Goal: Transaction & Acquisition: Book appointment/travel/reservation

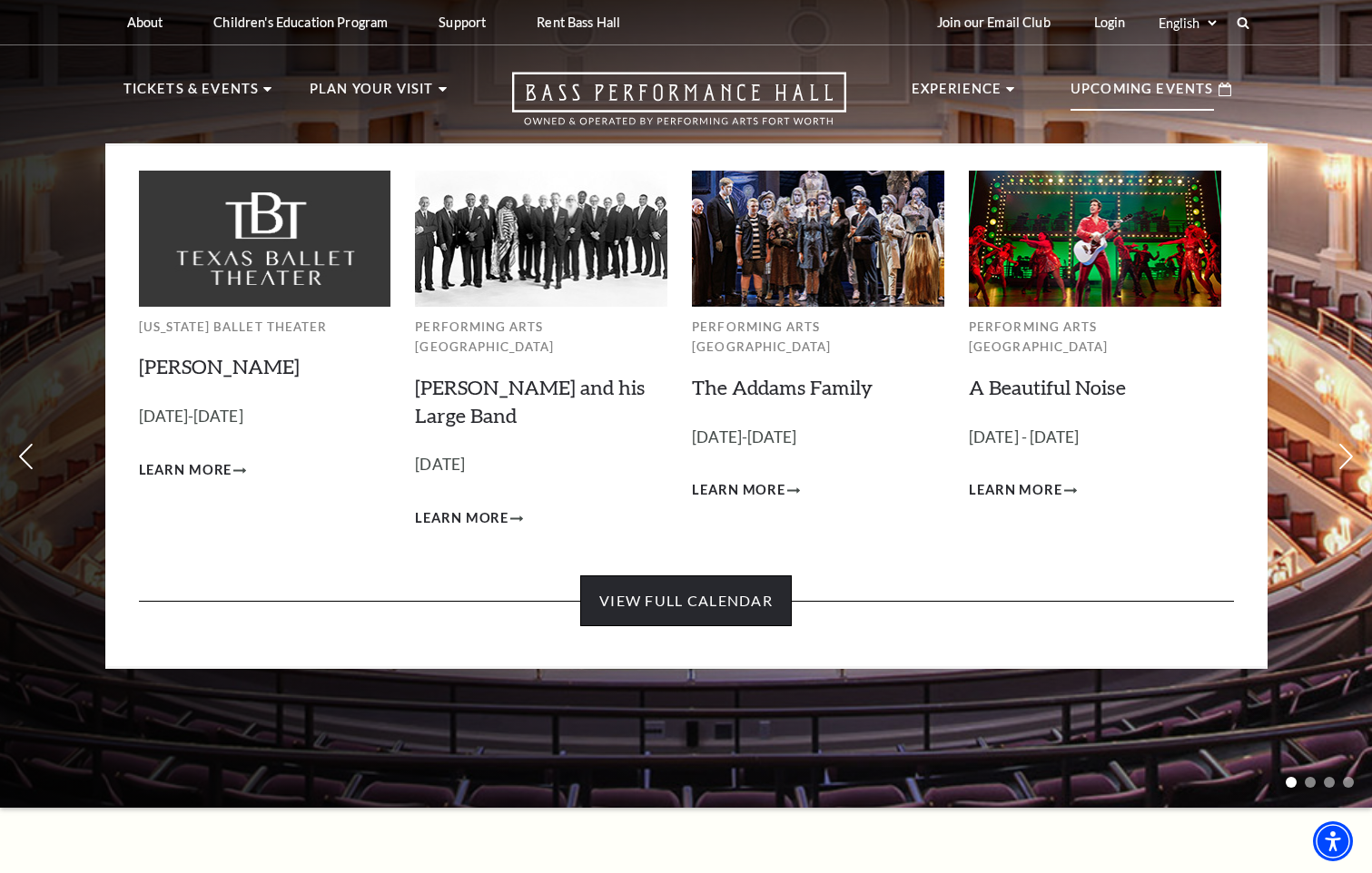
click at [731, 582] on link "View Full Calendar" at bounding box center [686, 600] width 212 height 51
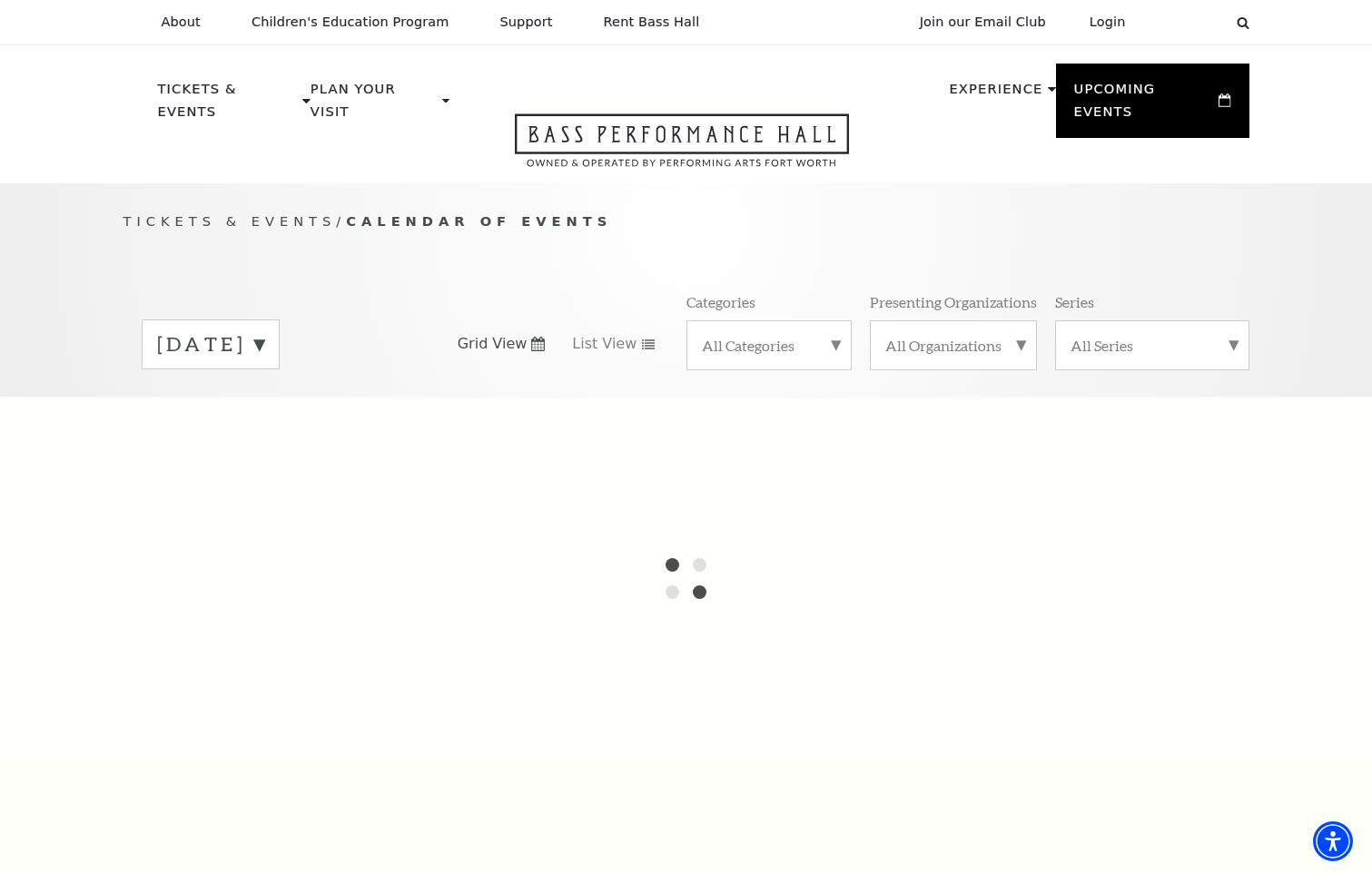
click at [264, 331] on label "October 2025" at bounding box center [211, 344] width 107 height 29
click at [264, 363] on label "November 2025" at bounding box center [211, 382] width 107 height 39
click at [264, 331] on label "October 2025" at bounding box center [211, 344] width 107 height 29
click at [240, 365] on label "November 2025" at bounding box center [211, 382] width 107 height 39
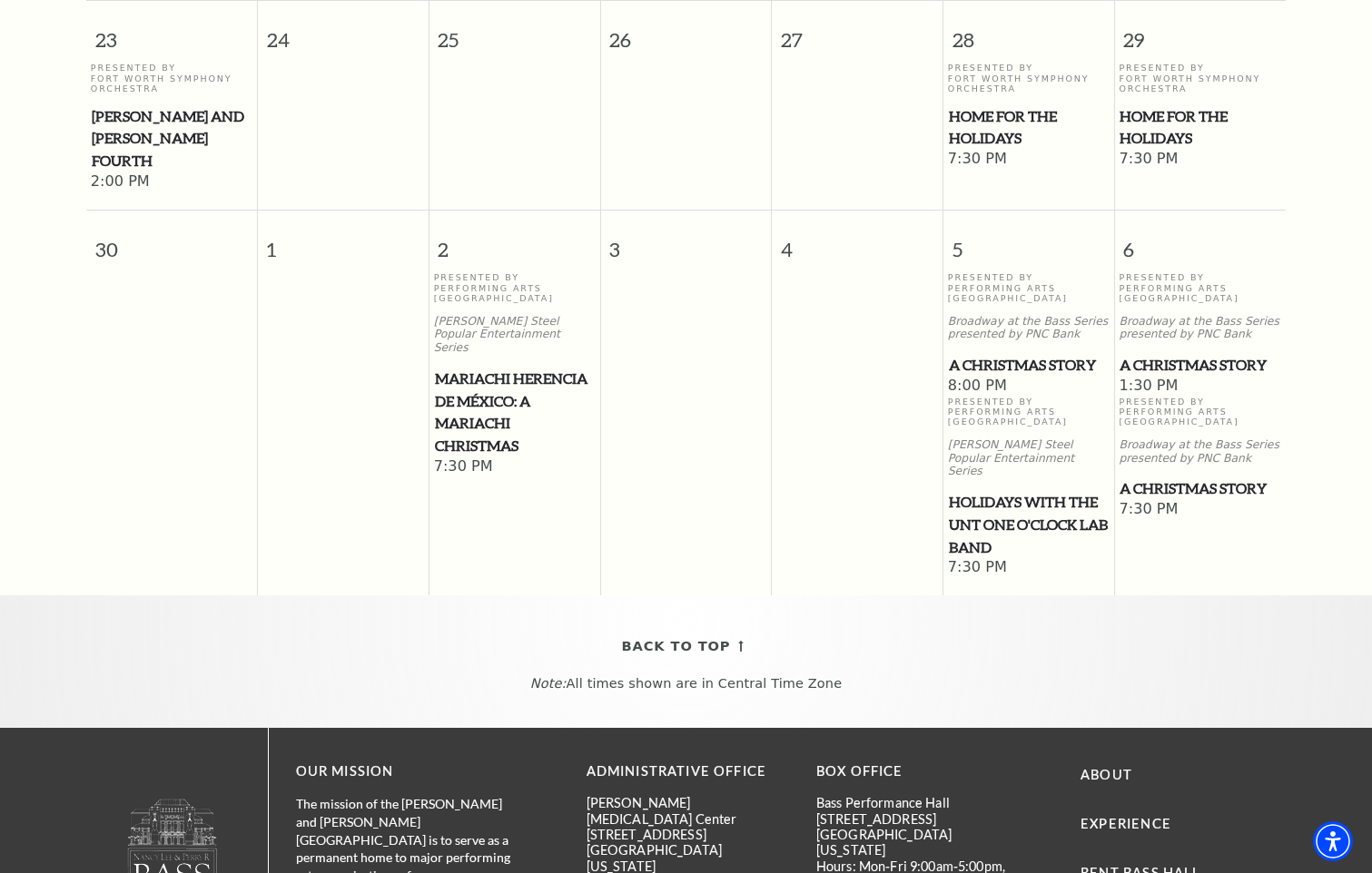
scroll to position [1976, 0]
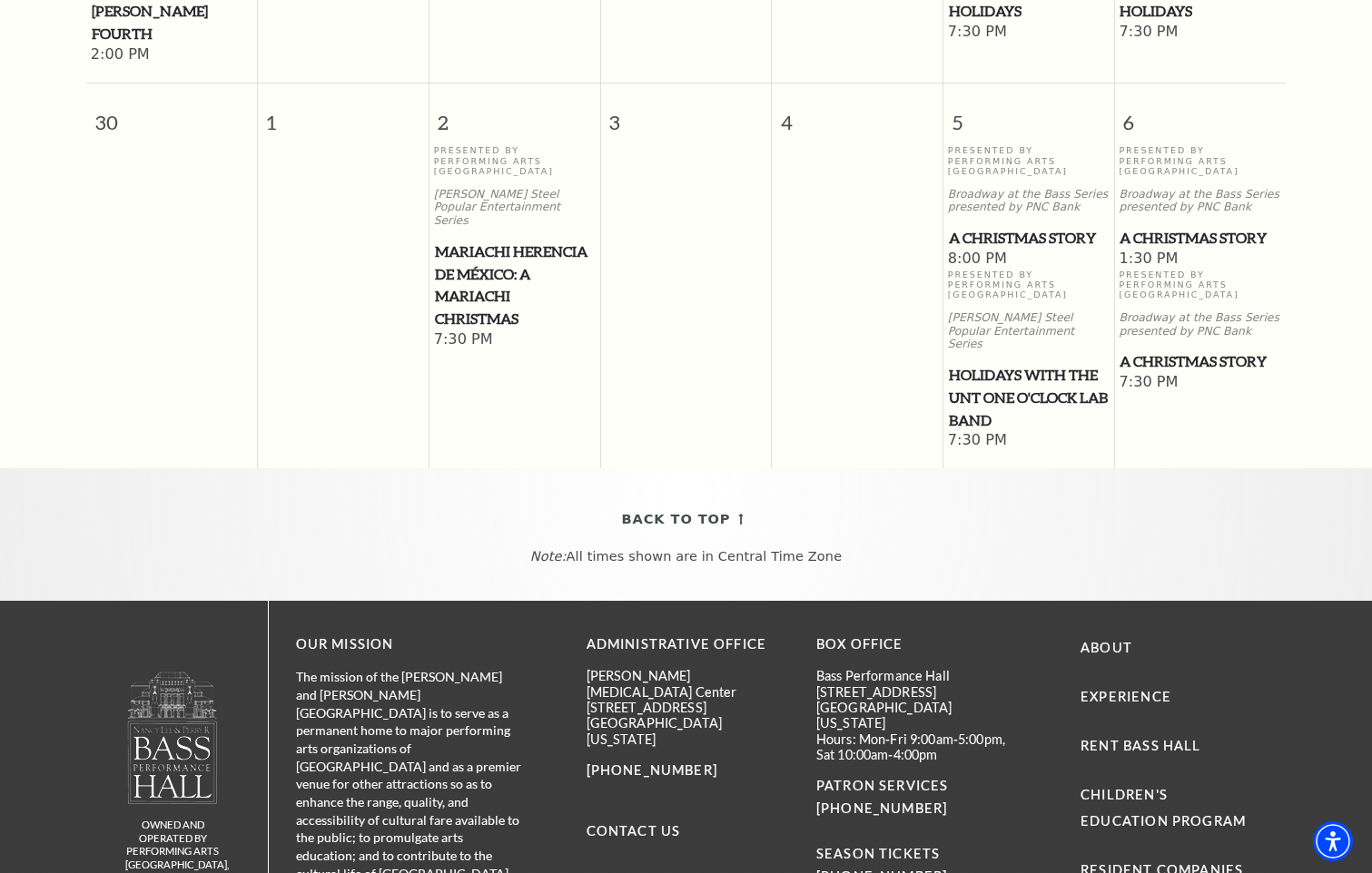
click at [1013, 227] on span "A Christmas Story" at bounding box center [1029, 238] width 160 height 23
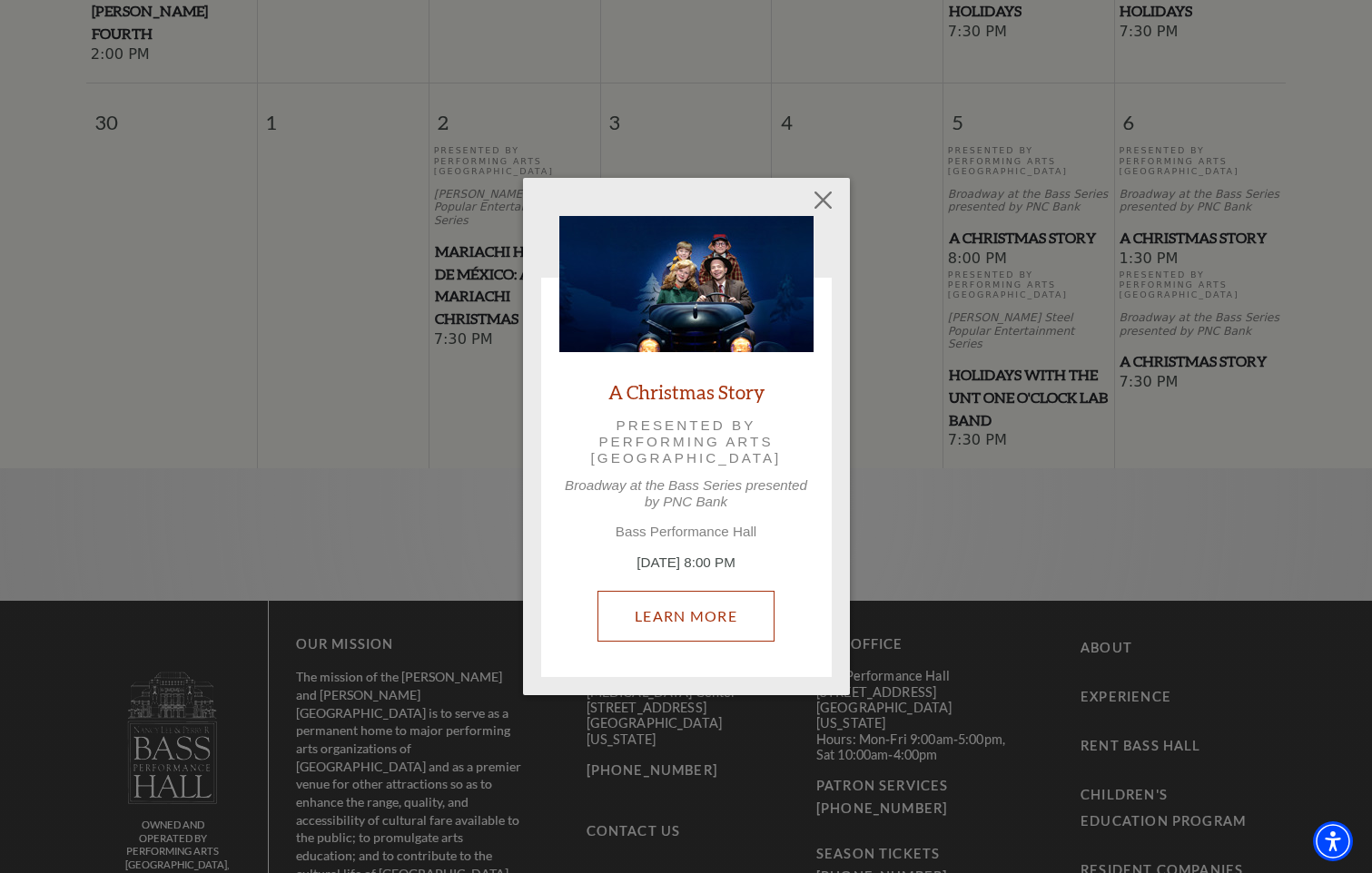
click at [681, 618] on link "Learn More" at bounding box center [686, 616] width 177 height 51
